Goal: Task Accomplishment & Management: Complete application form

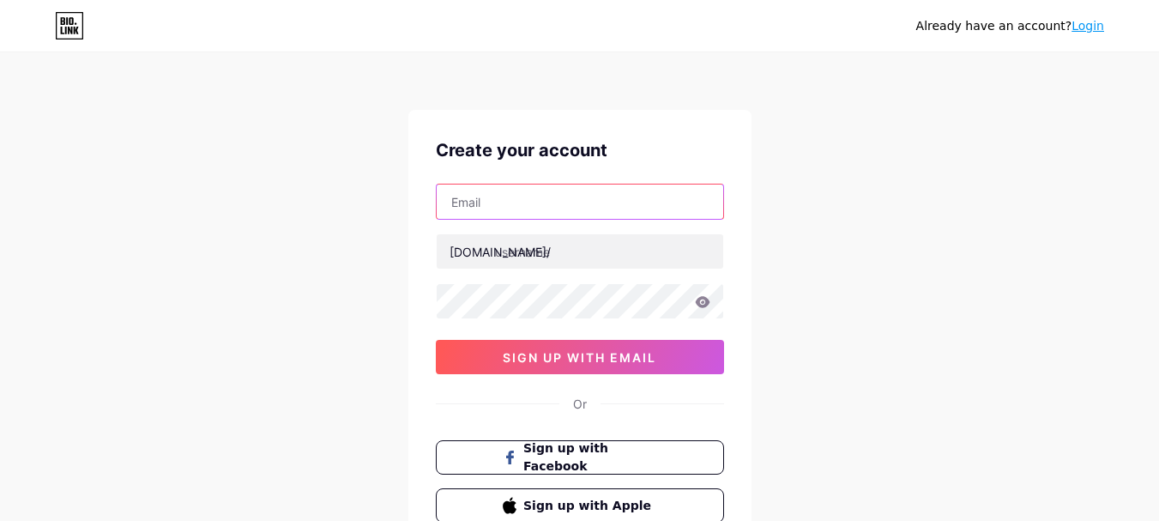
click at [551, 189] on input "text" at bounding box center [580, 201] width 287 height 34
paste input "[EMAIL_ADDRESS][DOMAIN_NAME]"
type input "[EMAIL_ADDRESS][DOMAIN_NAME]"
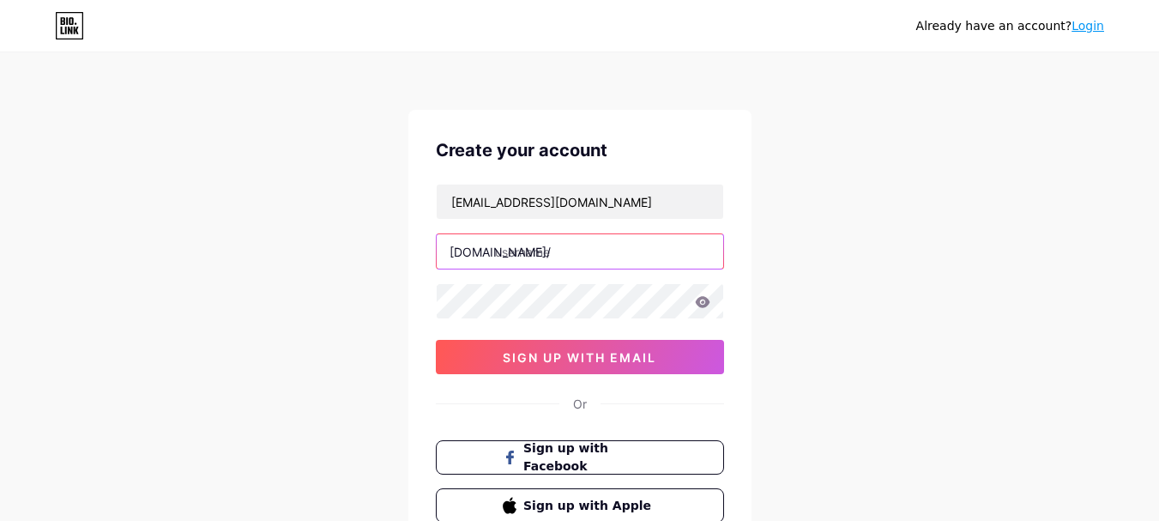
paste input "cedricmerrill"
type input "cedricmerrill"
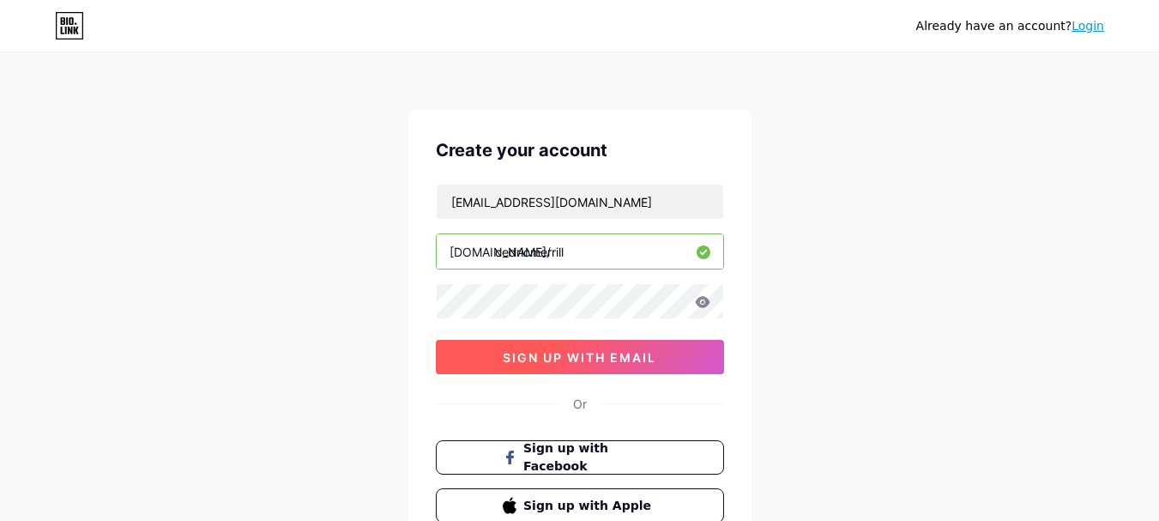
click at [666, 359] on button "sign up with email" at bounding box center [580, 357] width 288 height 34
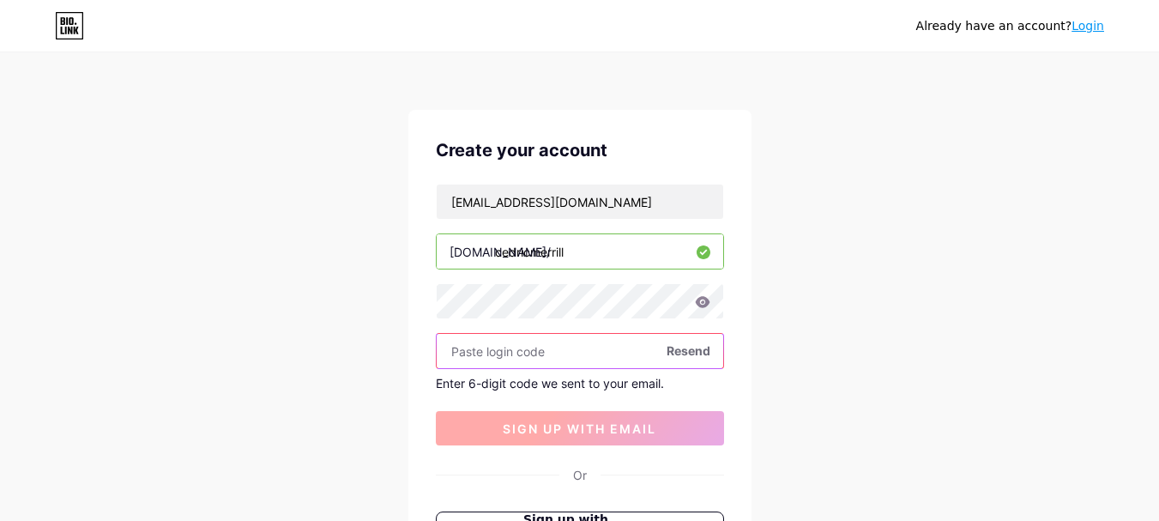
paste input "984321"
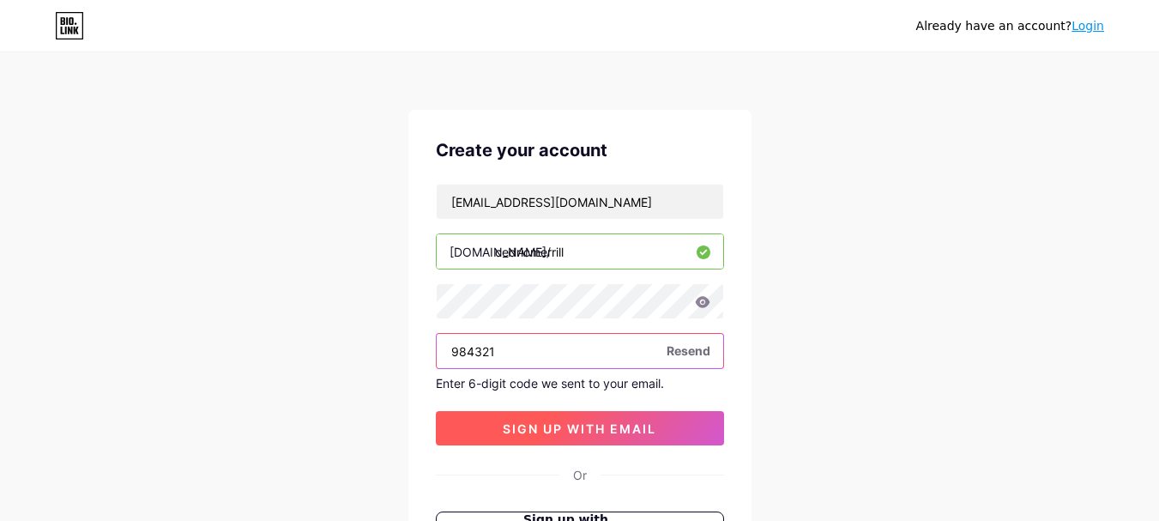
type input "984321"
click at [580, 435] on span "sign up with email" at bounding box center [580, 428] width 154 height 15
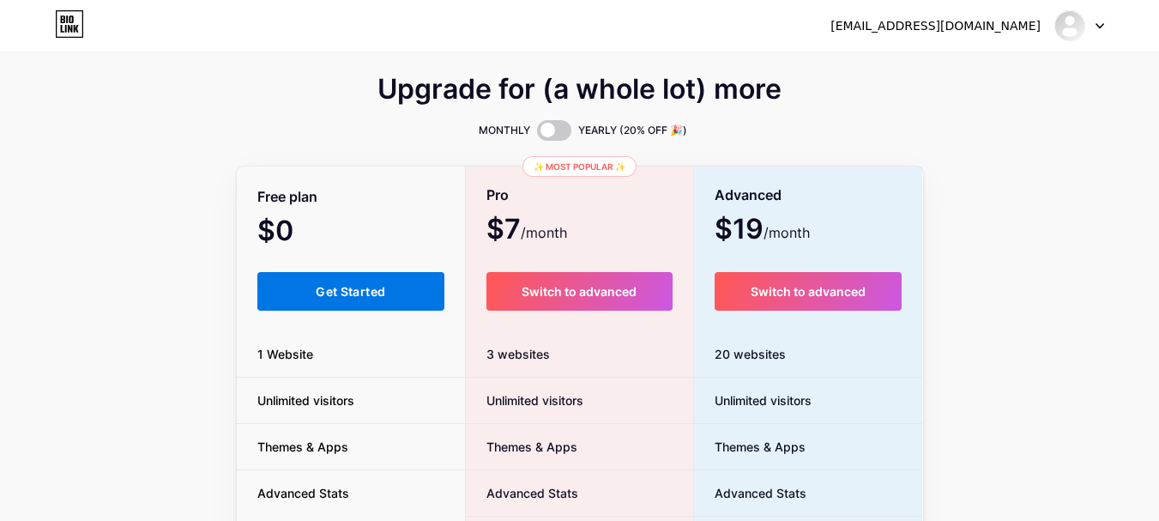
click at [354, 295] on span "Get Started" at bounding box center [350, 291] width 69 height 15
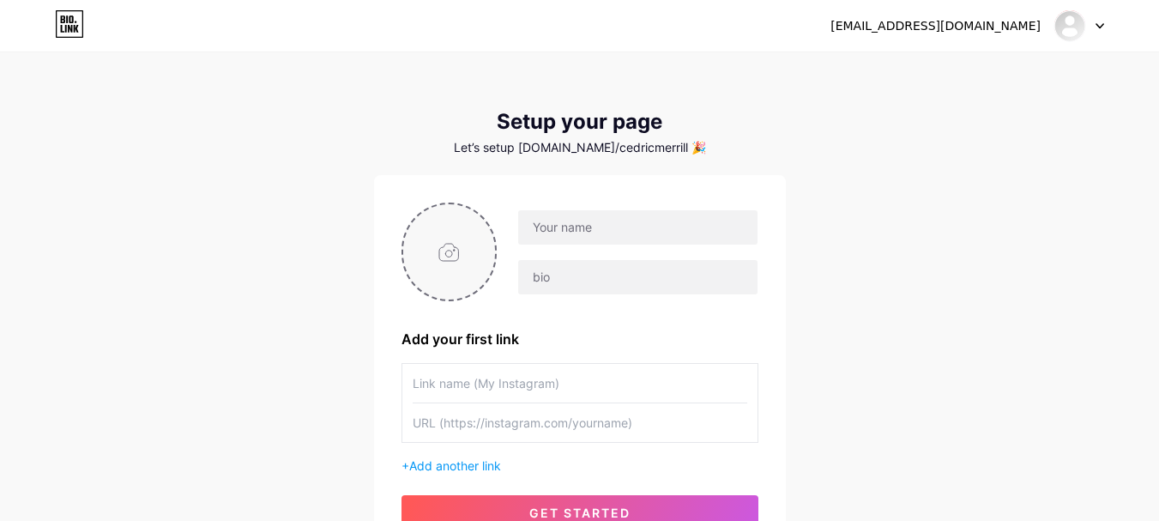
click at [474, 269] on input "file" at bounding box center [449, 251] width 93 height 95
type input "C:\fakepath\4e649fd1-50f4-4d59-8bb3-db4c619b717f (1).jpg"
click at [625, 241] on input "text" at bounding box center [637, 227] width 239 height 34
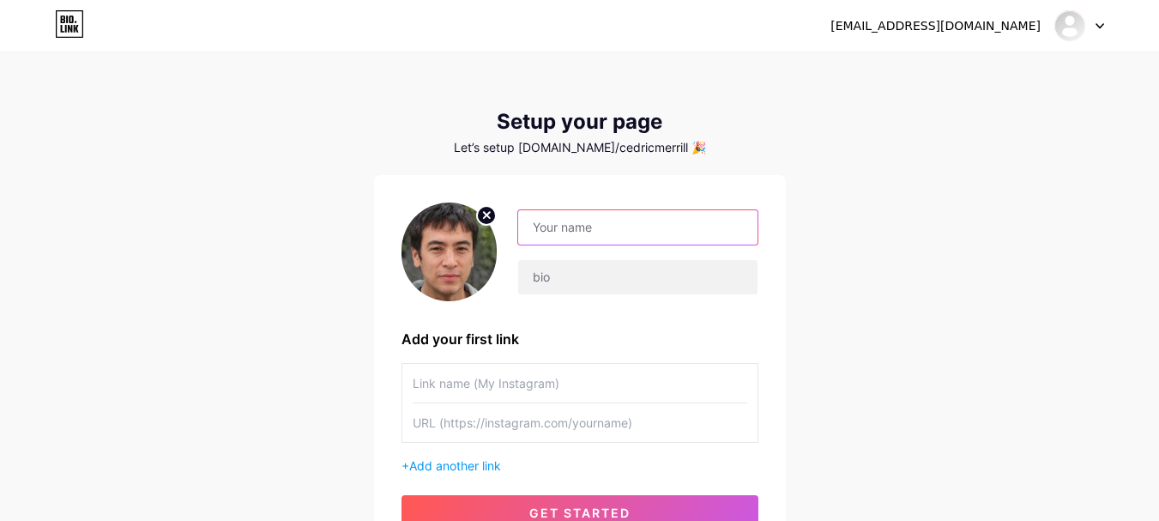
paste input "[PERSON_NAME]"
type input "[PERSON_NAME]"
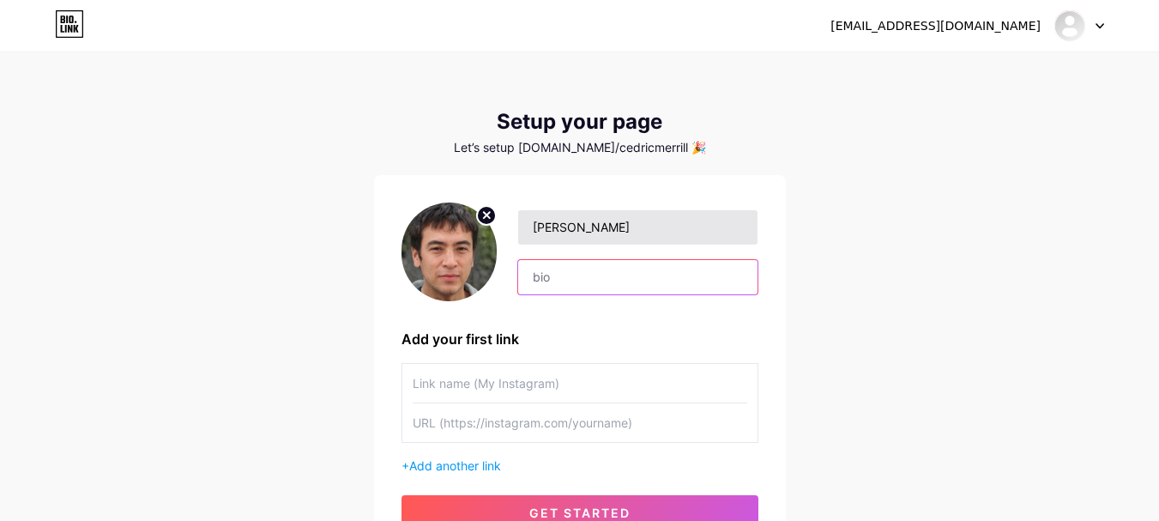
paste input "Hello, I create strong Jeep parts like lift kits, body armor, and suspension up…"
type input "Hello, I create strong Jeep parts like lift kits, body armor, and suspension up…"
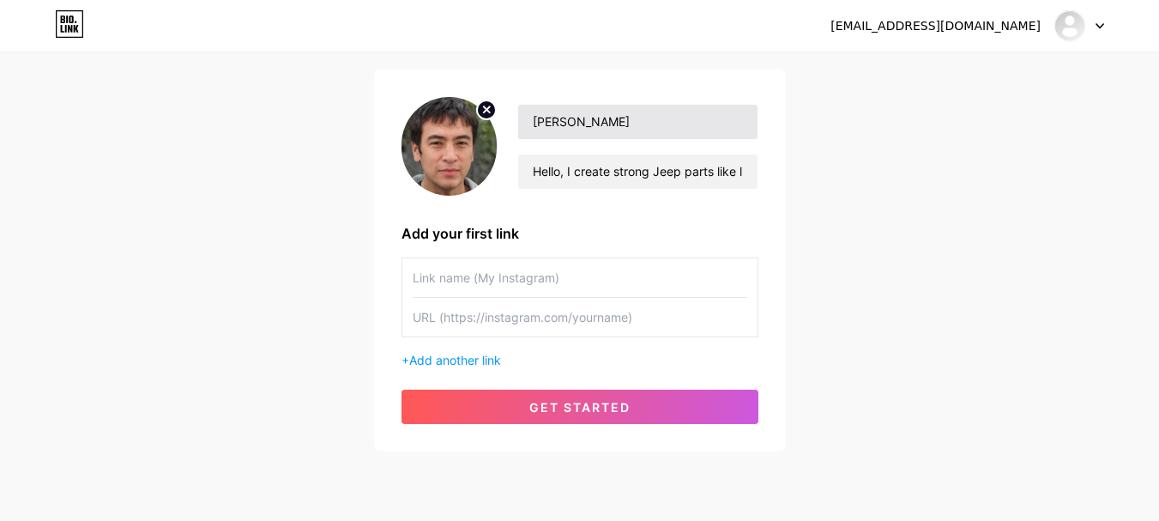
scroll to position [160, 0]
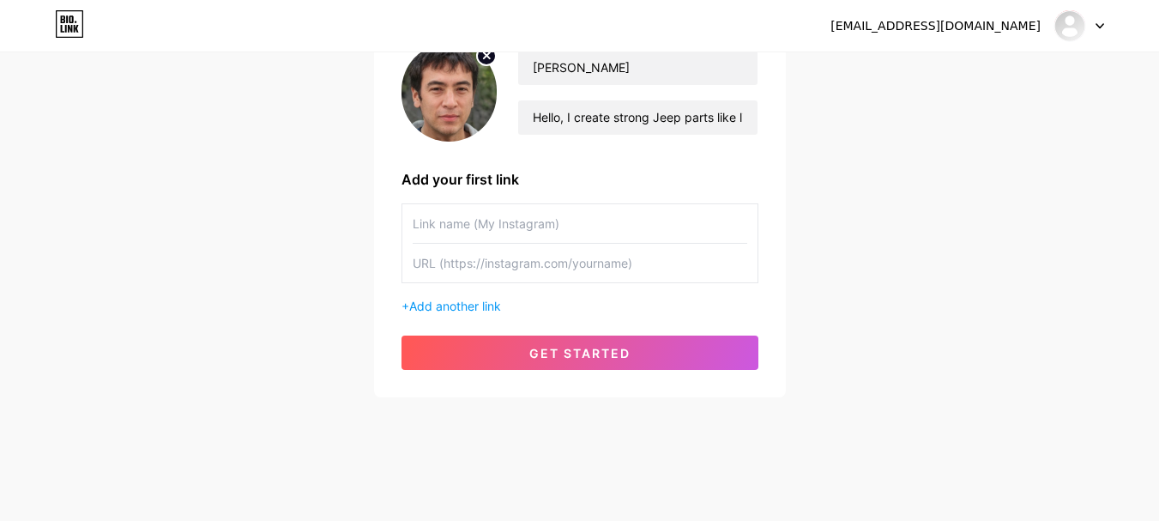
paste input "[PERSON_NAME]"
type input "[PERSON_NAME]"
paste input "[URL][DOMAIN_NAME]"
type input "Mountain Offroad"
paste input "[URL][DOMAIN_NAME]"
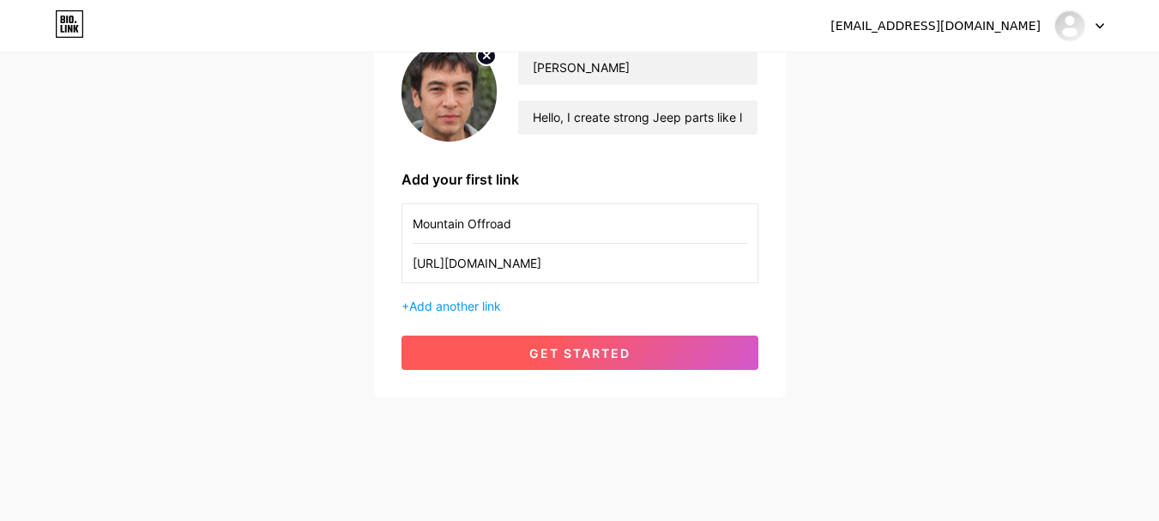
type input "[URL][DOMAIN_NAME]"
click at [640, 342] on button "get started" at bounding box center [580, 352] width 357 height 34
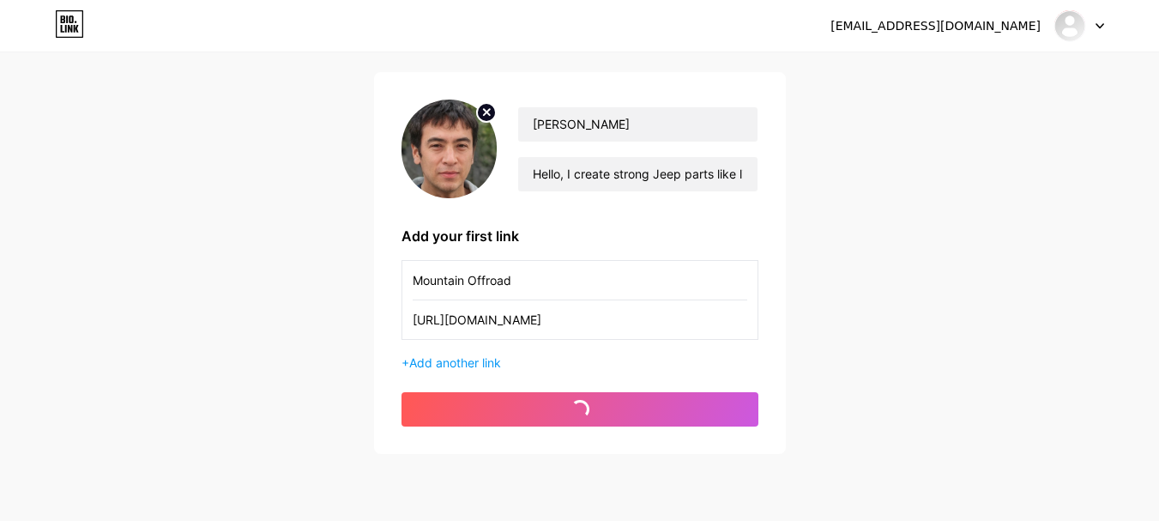
scroll to position [74, 0]
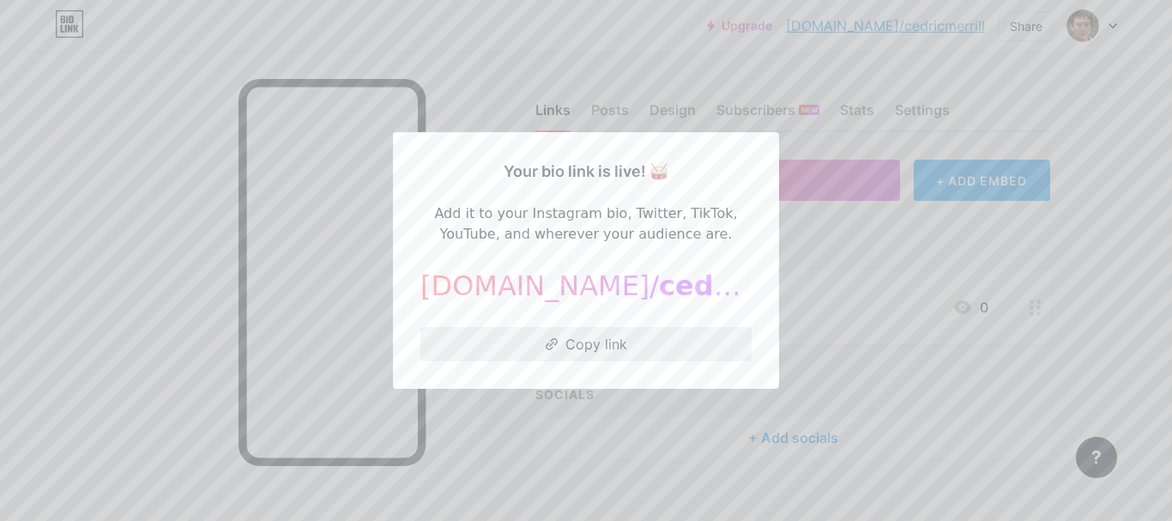
click at [603, 334] on button "Copy link" at bounding box center [585, 344] width 331 height 34
